Goal: Navigation & Orientation: Find specific page/section

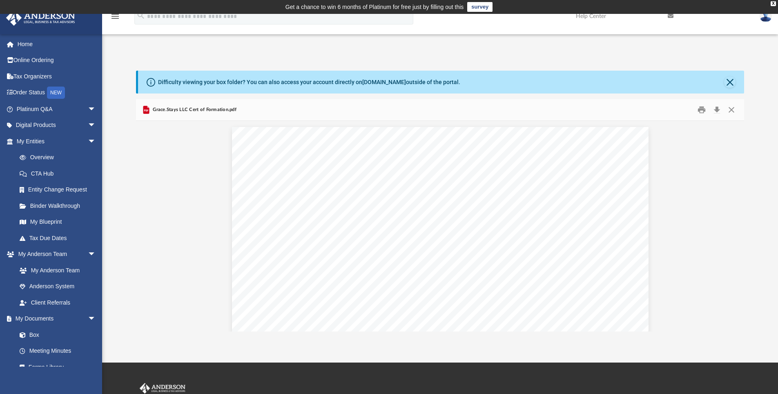
scroll to position [238, 0]
click at [40, 336] on link "Box" at bounding box center [59, 335] width 97 height 16
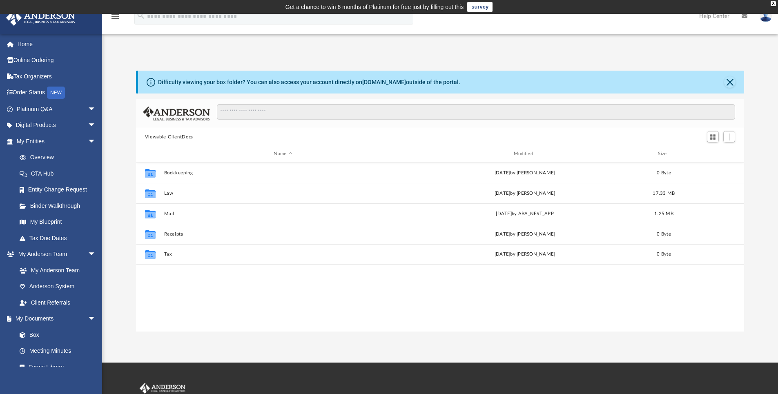
scroll to position [179, 602]
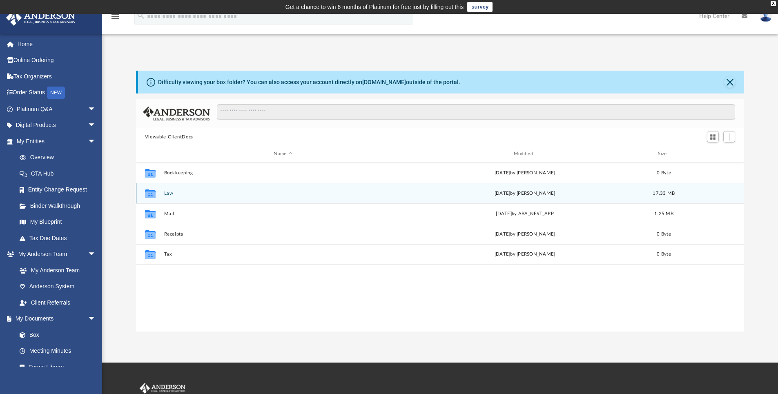
click at [167, 192] on button "Law" at bounding box center [283, 193] width 238 height 5
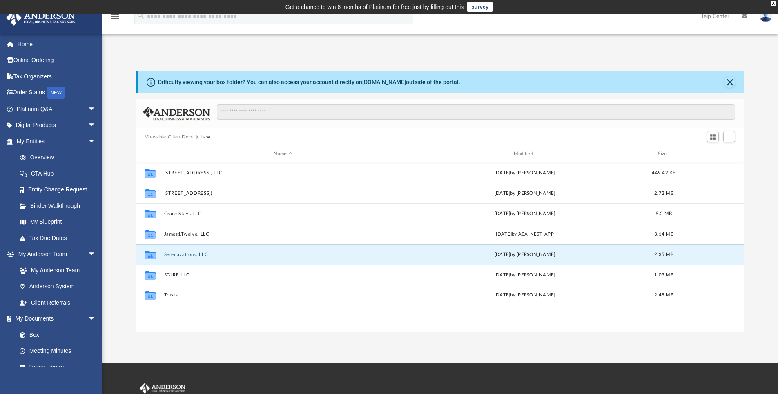
click at [191, 255] on button "Serenavations, LLC" at bounding box center [283, 254] width 238 height 5
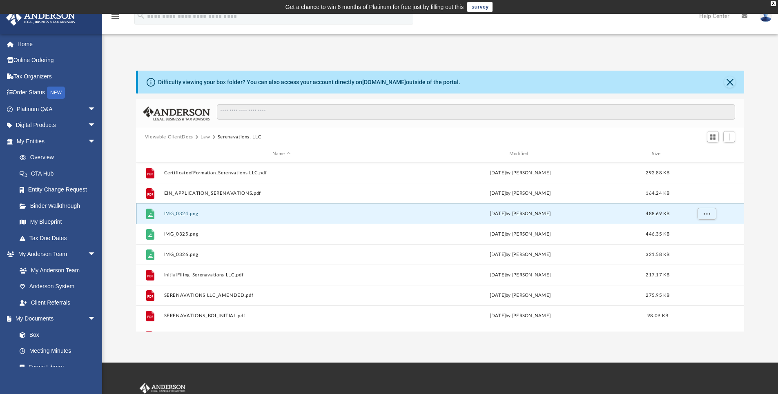
click at [186, 213] on button "IMG_0324.png" at bounding box center [281, 213] width 235 height 5
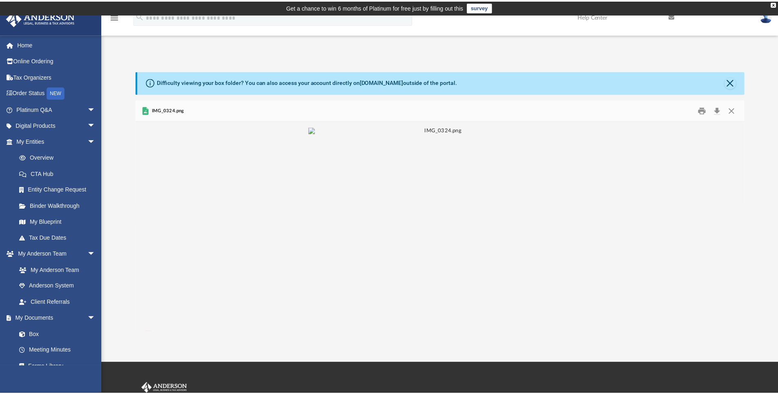
scroll to position [7, 7]
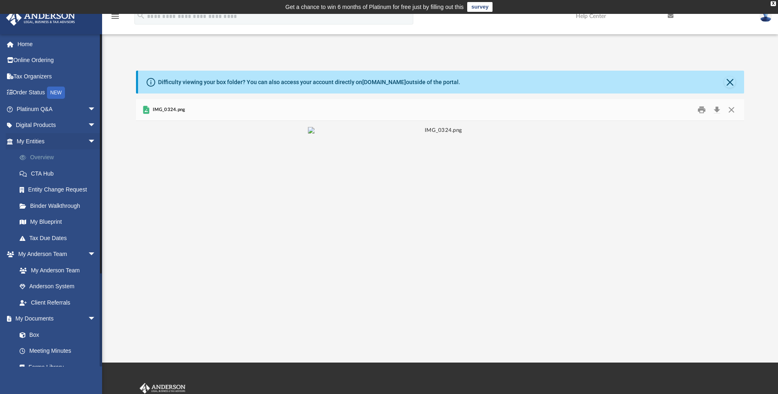
click at [33, 161] on link "Overview" at bounding box center [59, 157] width 97 height 16
click at [41, 158] on link "Overview" at bounding box center [59, 157] width 97 height 16
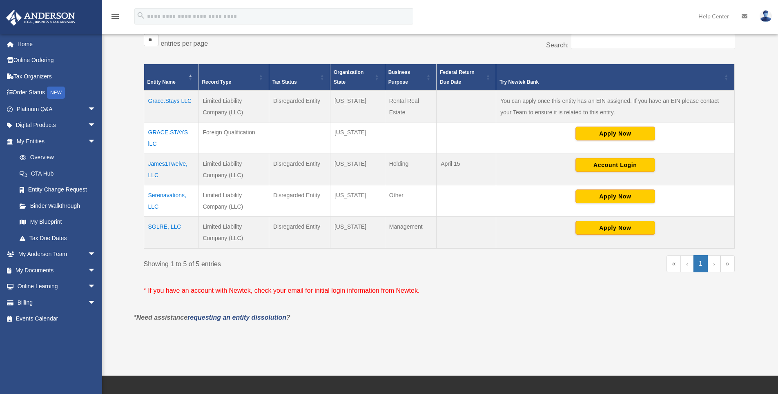
scroll to position [178, 0]
